Goal: Task Accomplishment & Management: Use online tool/utility

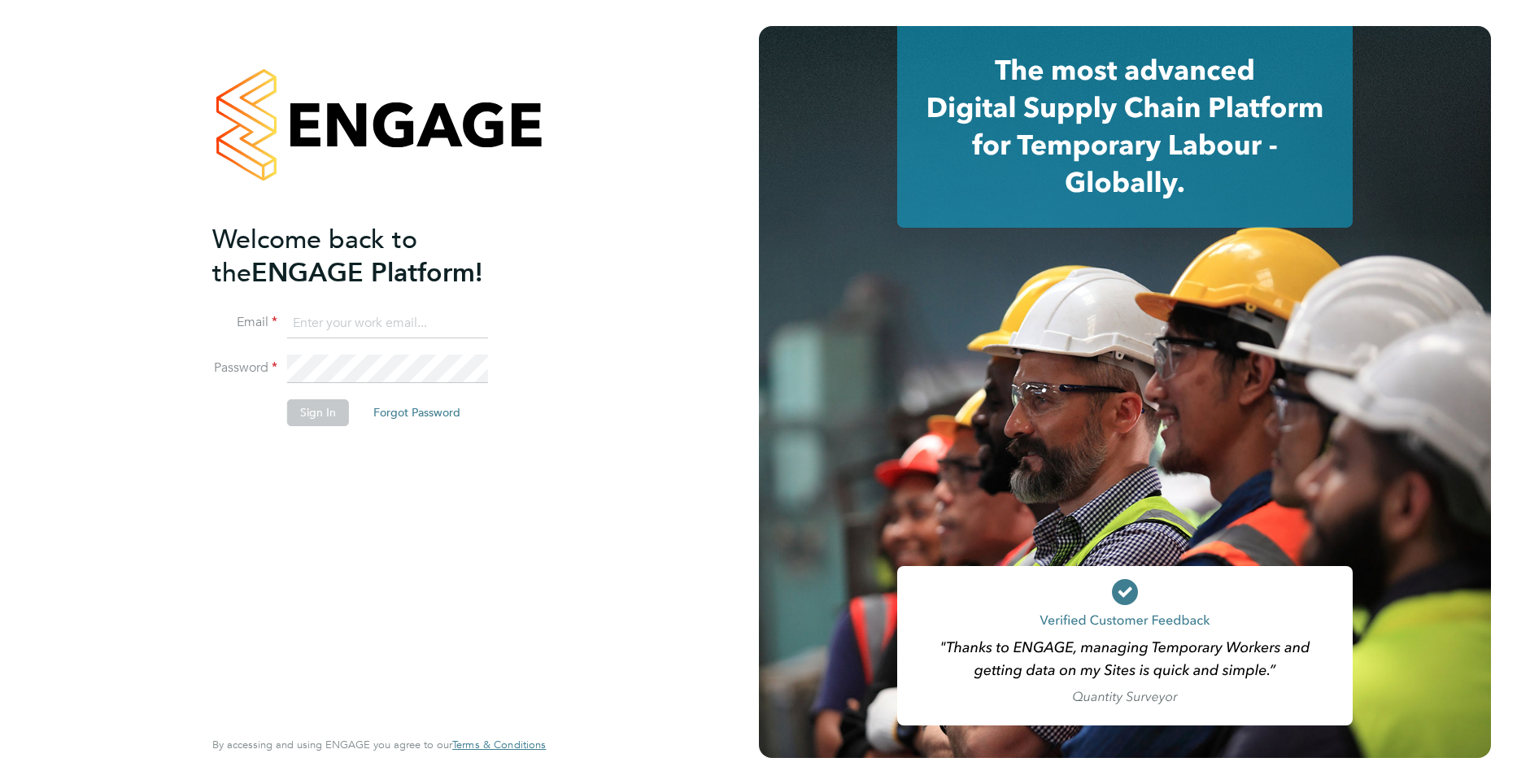
type input "[PERSON_NAME][EMAIL_ADDRESS][DOMAIN_NAME]"
click at [316, 414] on button "Sign In" at bounding box center [318, 411] width 62 height 26
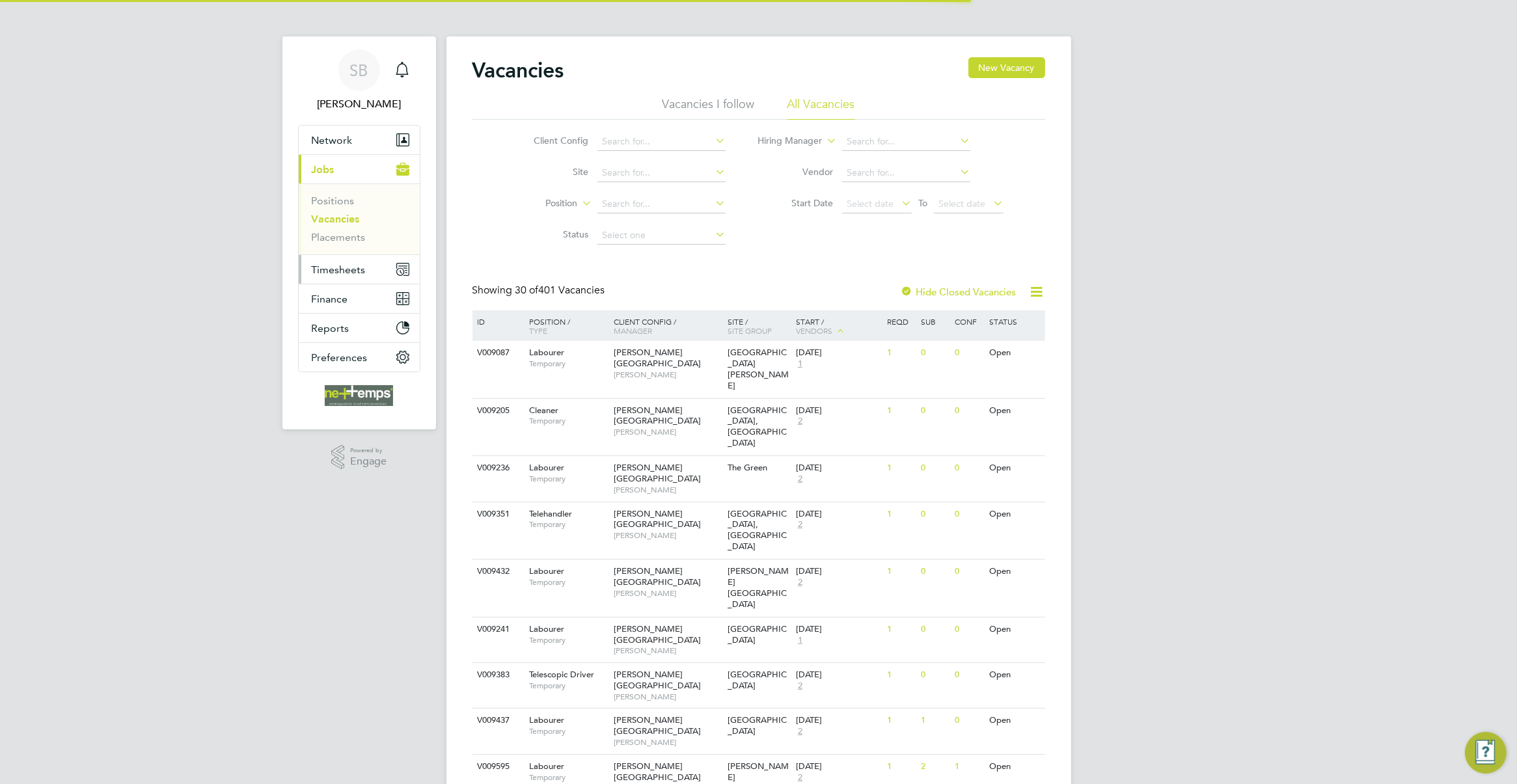
click at [342, 271] on span "Timesheets" at bounding box center [339, 269] width 54 height 12
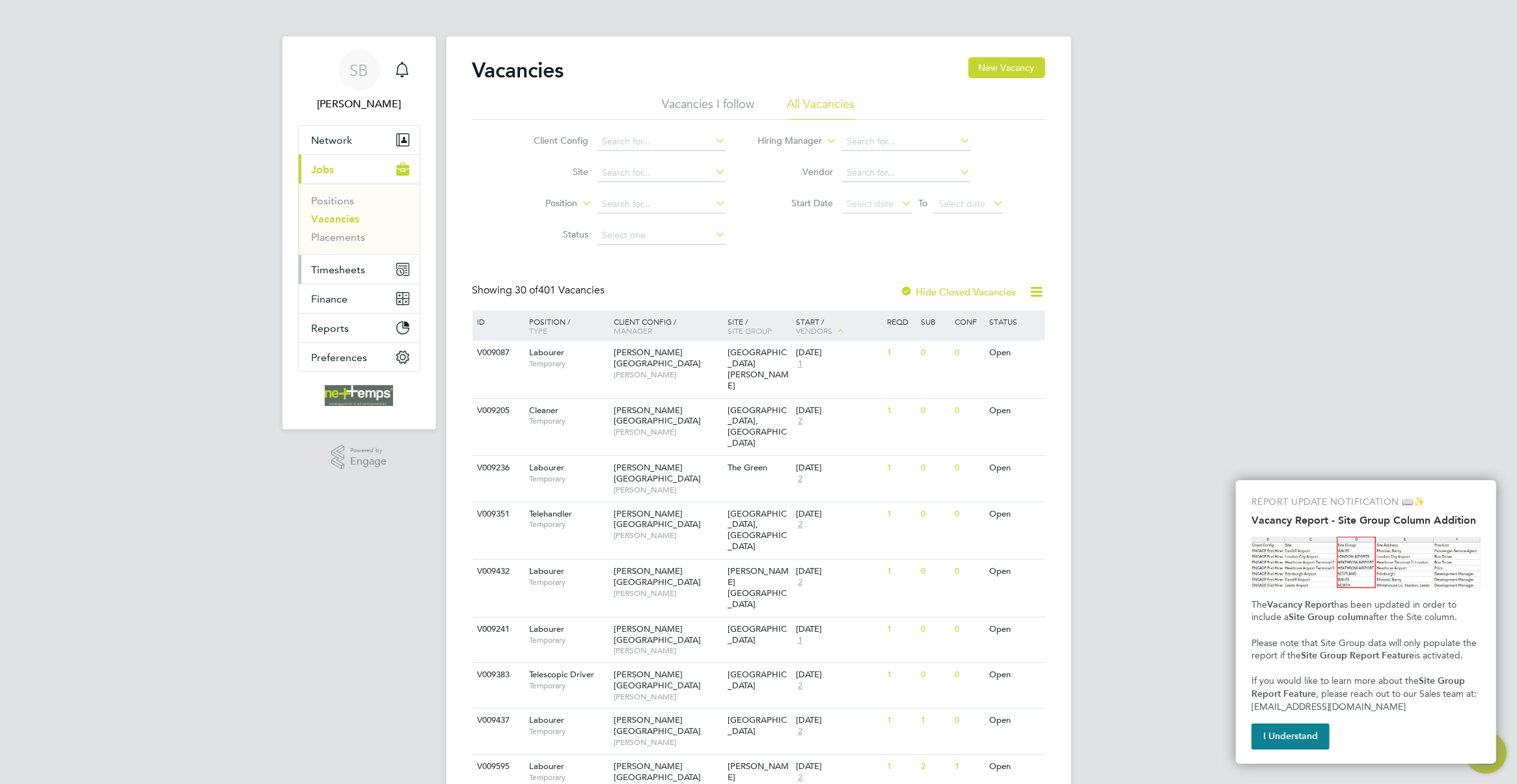
click at [343, 272] on span "Timesheets" at bounding box center [339, 269] width 54 height 12
click at [337, 227] on link "Timesheets" at bounding box center [339, 229] width 54 height 12
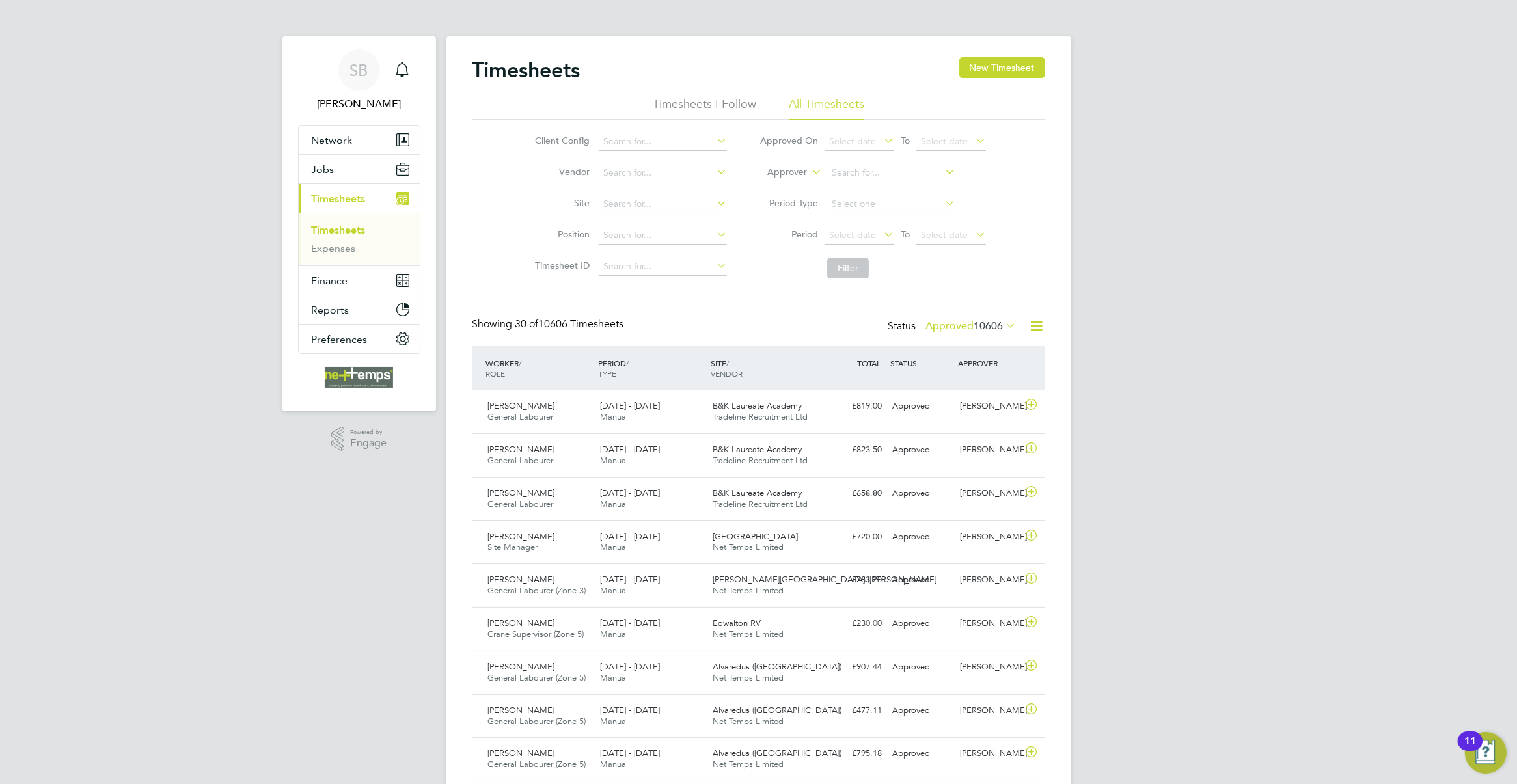
click at [984, 327] on span "10606" at bounding box center [989, 326] width 29 height 13
click at [981, 384] on li "37" at bounding box center [995, 386] width 33 height 18
click at [968, 327] on label "Approved 10606" at bounding box center [972, 326] width 91 height 13
click at [947, 384] on li "Submitted" at bounding box center [948, 386] width 60 height 18
click at [703, 420] on div "[DATE] - [DATE] Manual" at bounding box center [651, 412] width 113 height 33
